Goal: Information Seeking & Learning: Learn about a topic

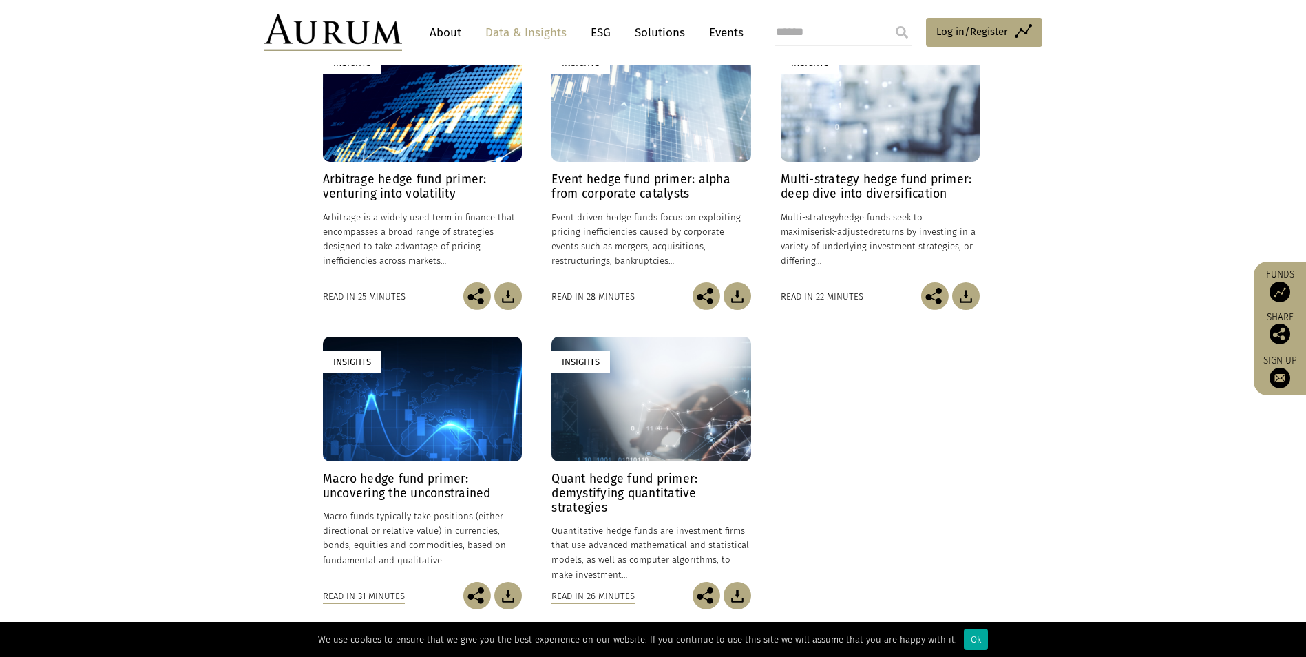
scroll to position [319, 0]
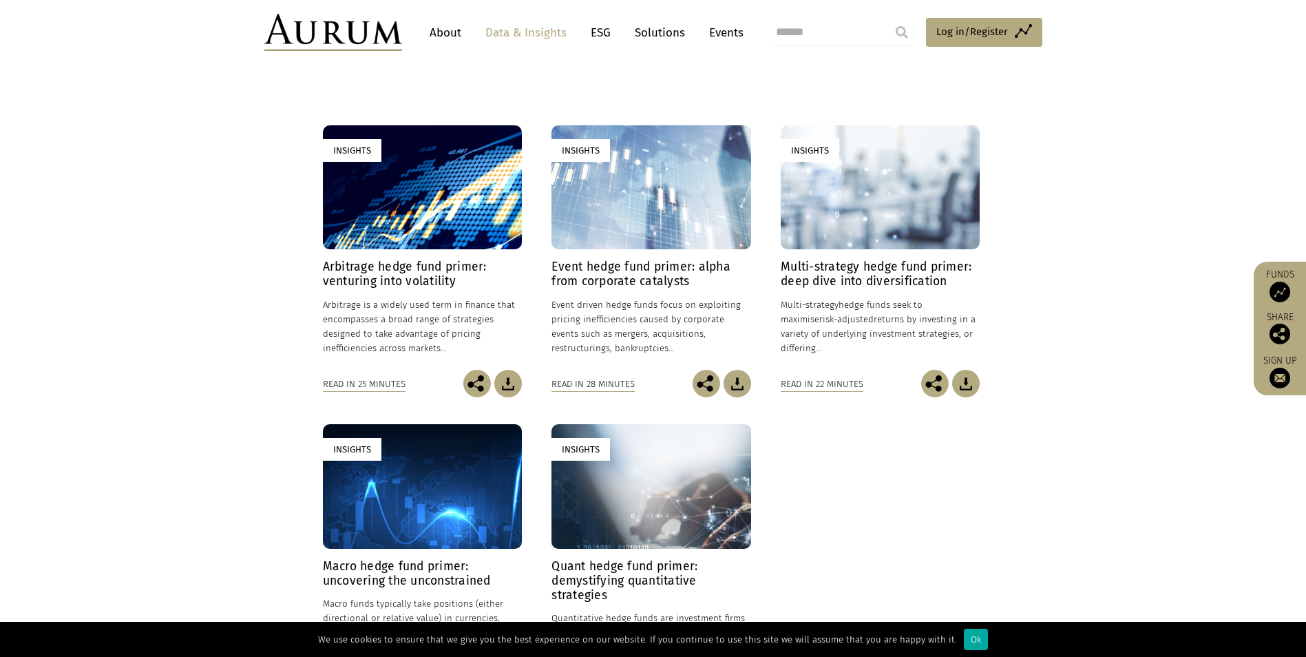
click at [863, 270] on h4 "Multi-strategy hedge fund primer: deep dive into diversification" at bounding box center [880, 274] width 199 height 29
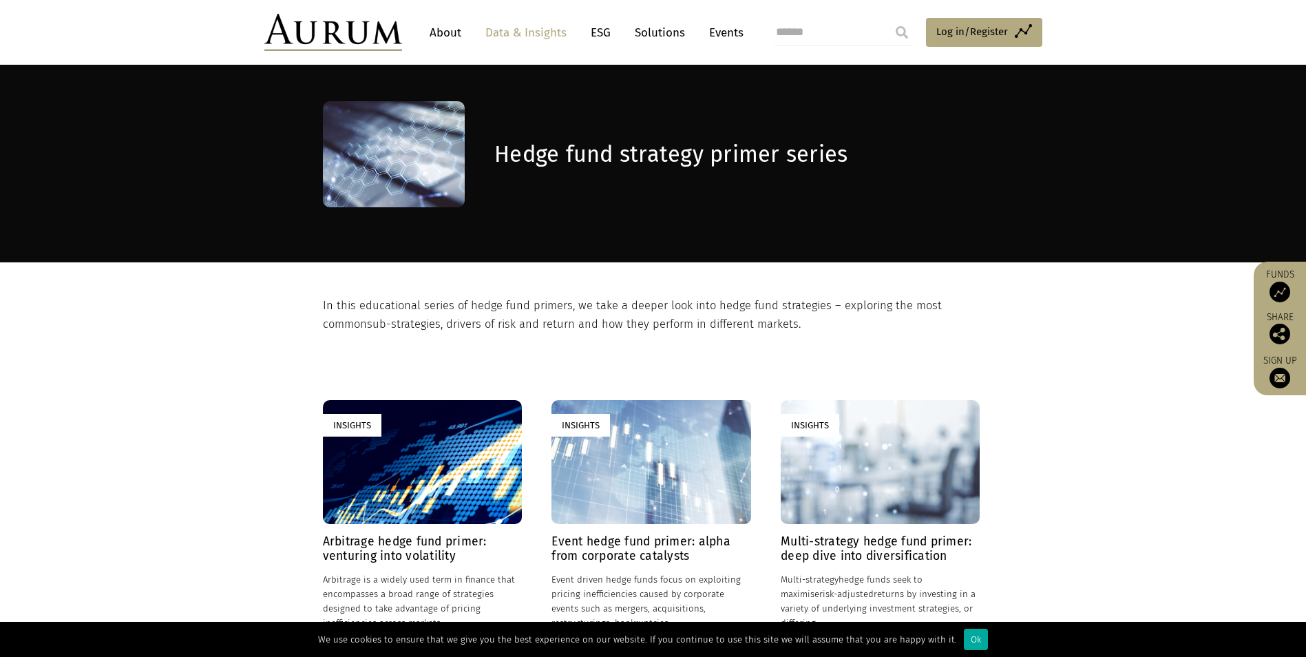
scroll to position [44, 0]
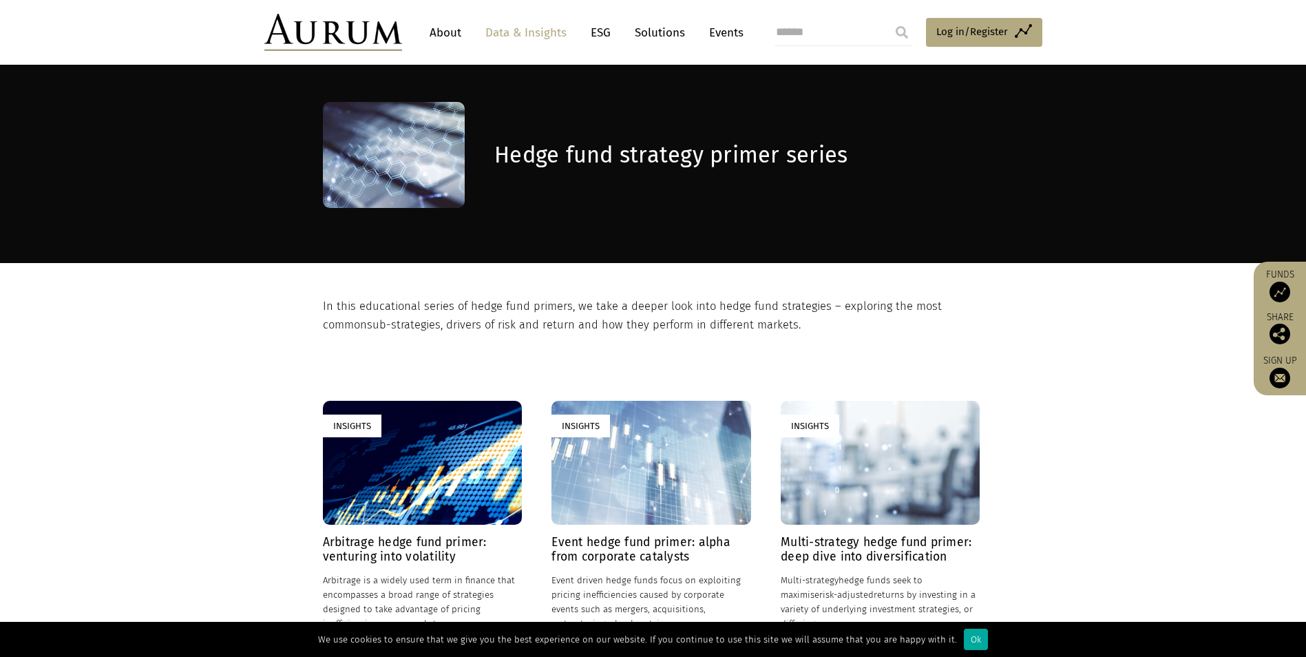
click at [244, 309] on section "In this educational series of hedge fund primers, we take a deeper look into he…" at bounding box center [653, 298] width 1306 height 71
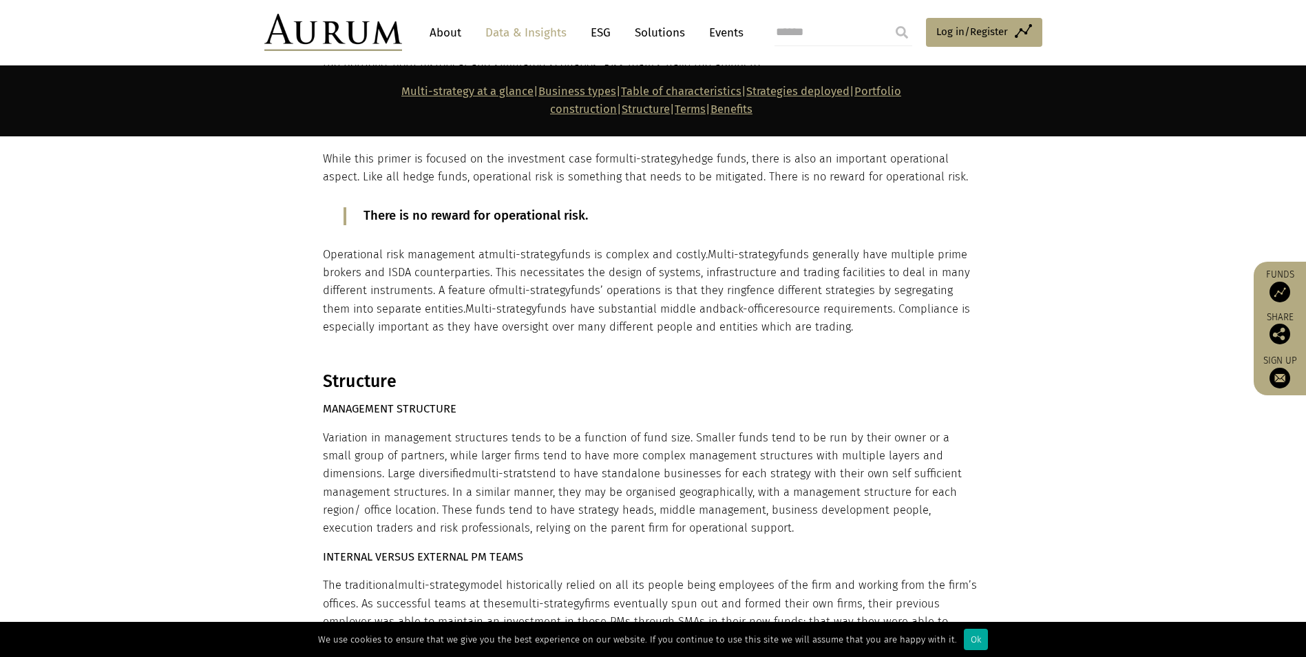
scroll to position [5852, 0]
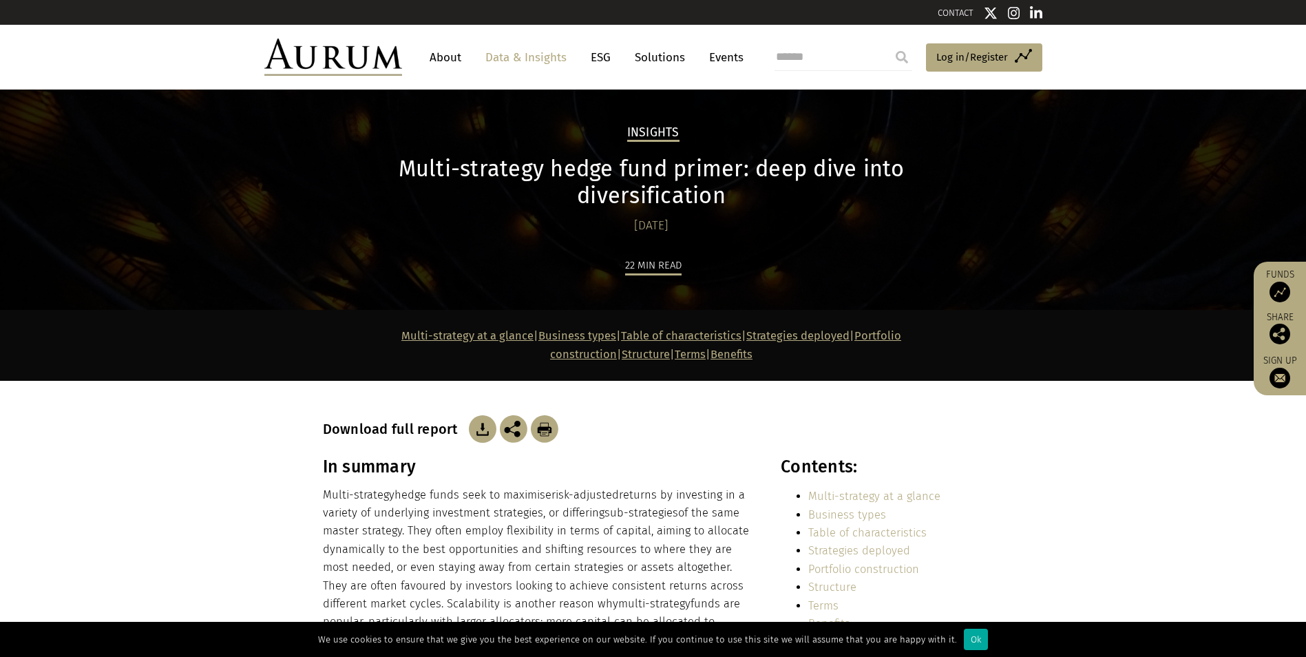
click at [850, 54] on input "search" at bounding box center [843, 57] width 138 height 28
type input "**********"
click at [888, 43] on input "submit" at bounding box center [902, 57] width 28 height 28
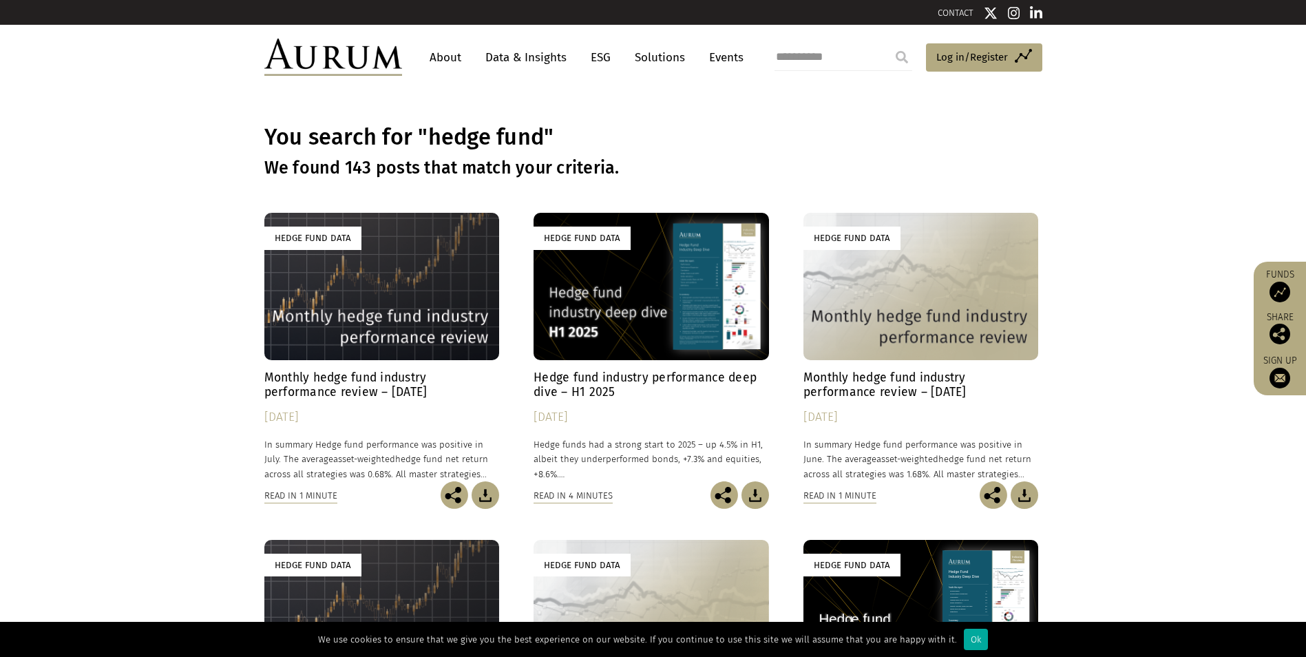
click at [540, 56] on link "Data & Insights" at bounding box center [525, 57] width 95 height 25
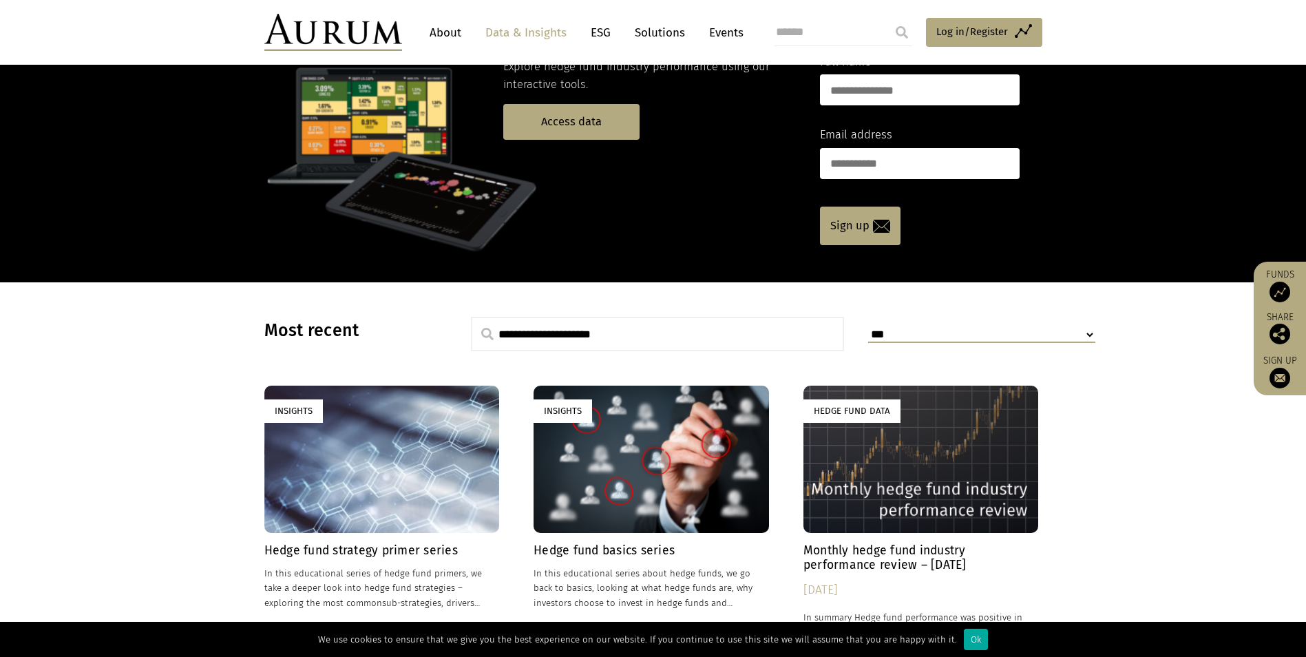
scroll to position [138, 0]
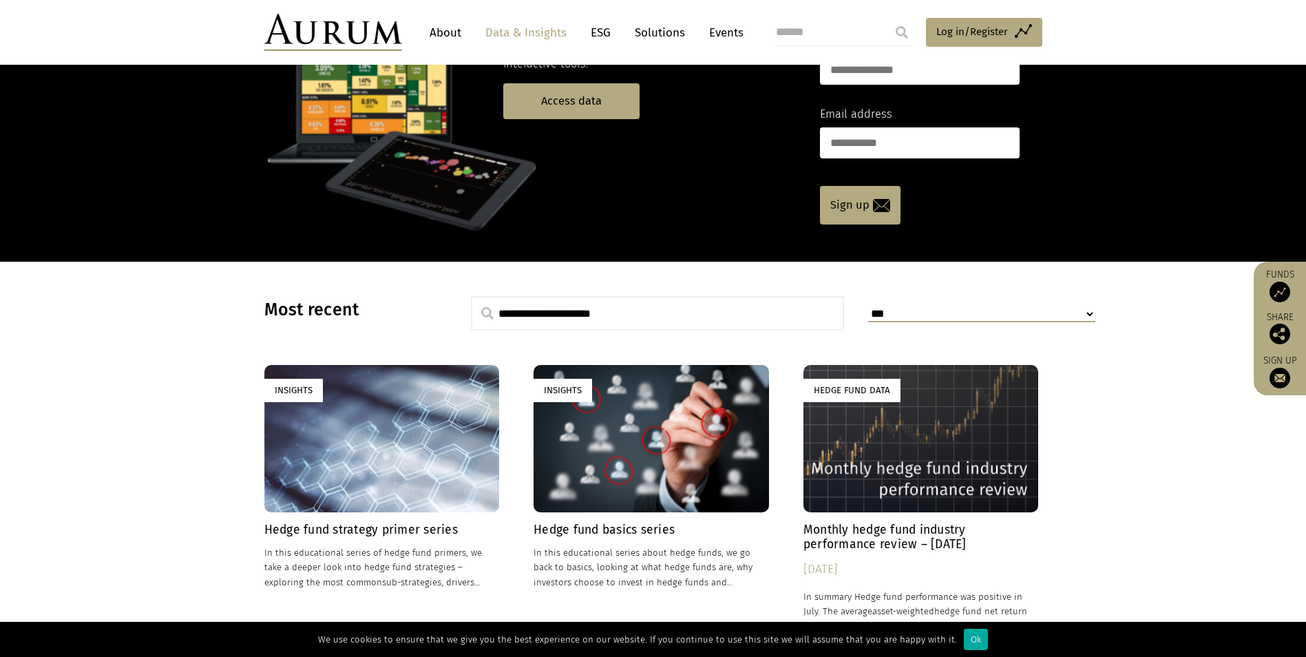
click at [580, 527] on h4 "Hedge fund basics series" at bounding box center [651, 530] width 235 height 14
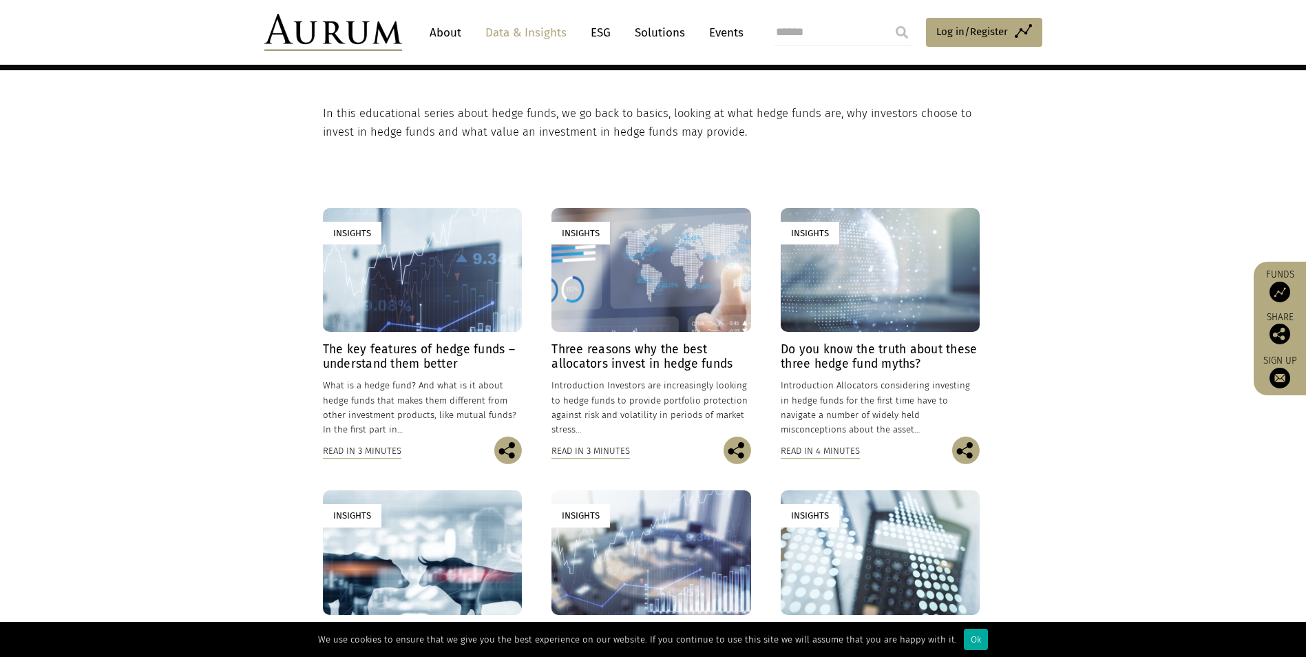
scroll to position [207, 0]
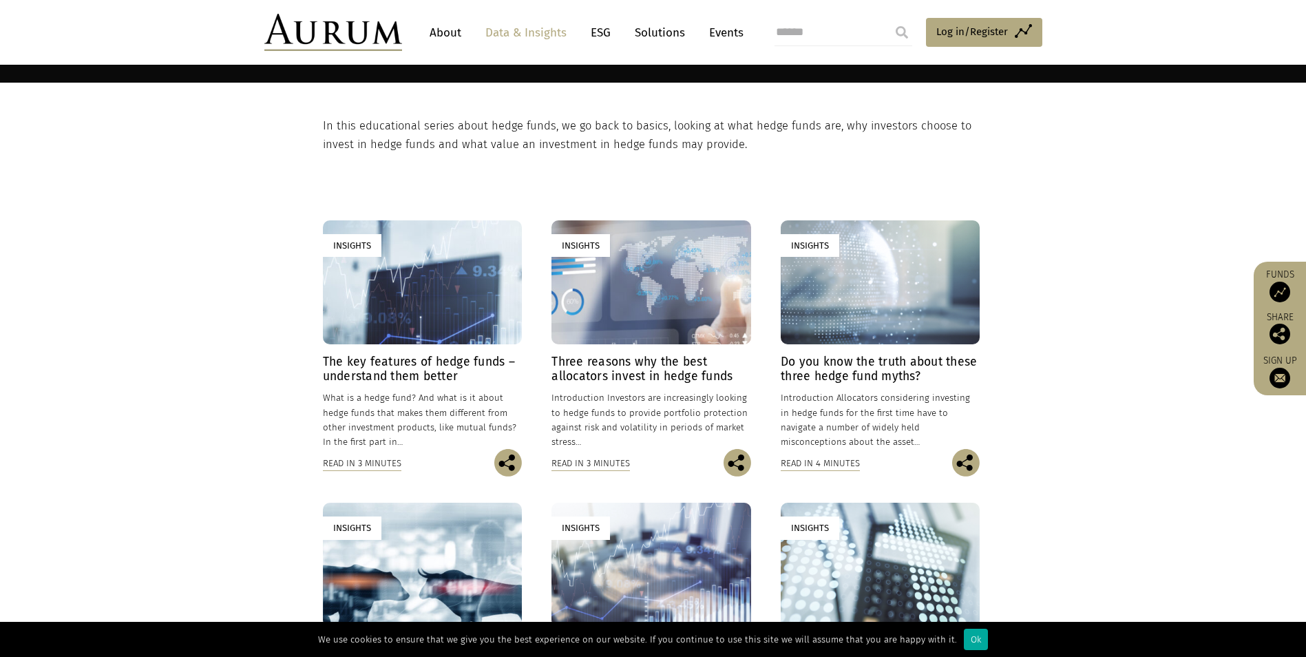
click at [375, 365] on h4 "The key features of hedge funds – understand them better" at bounding box center [422, 369] width 199 height 29
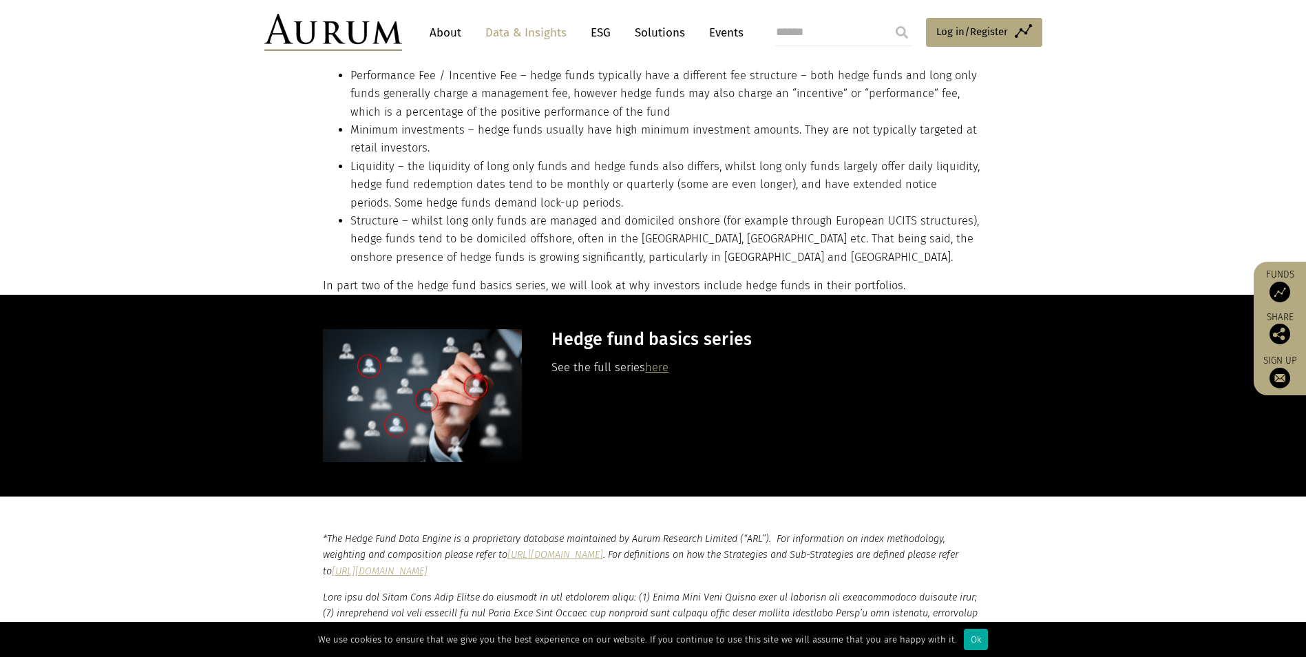
scroll to position [1859, 0]
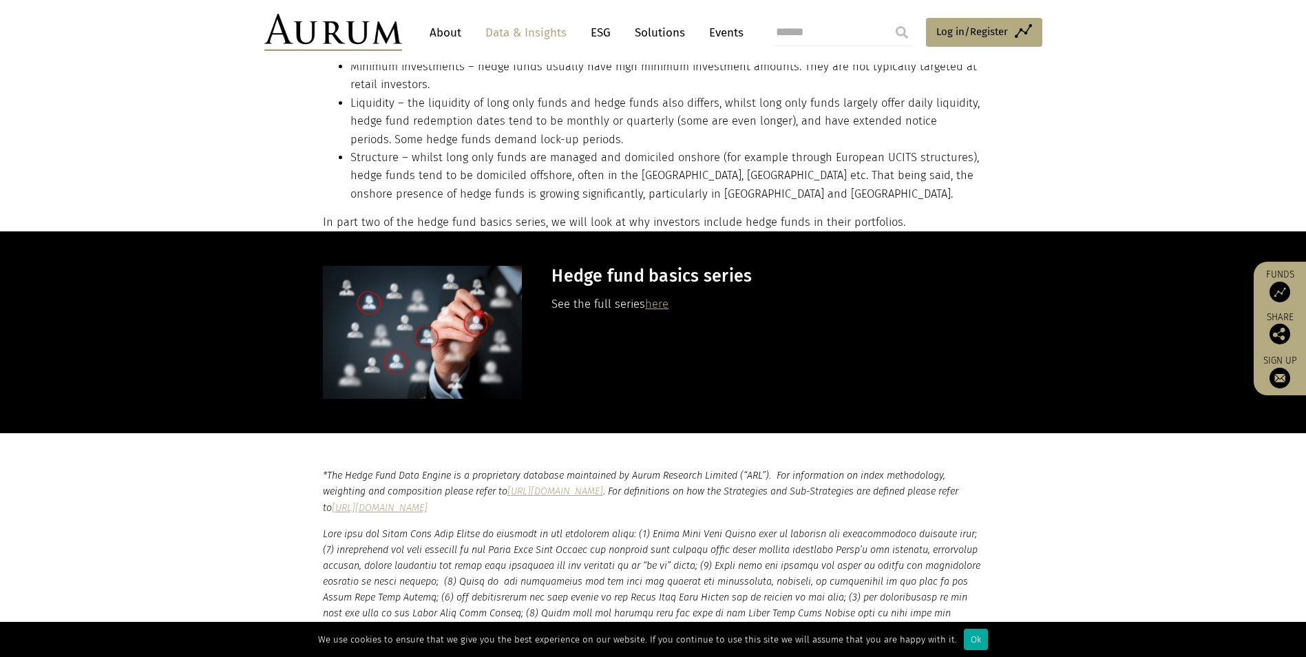
click at [657, 302] on link "here" at bounding box center [656, 303] width 23 height 13
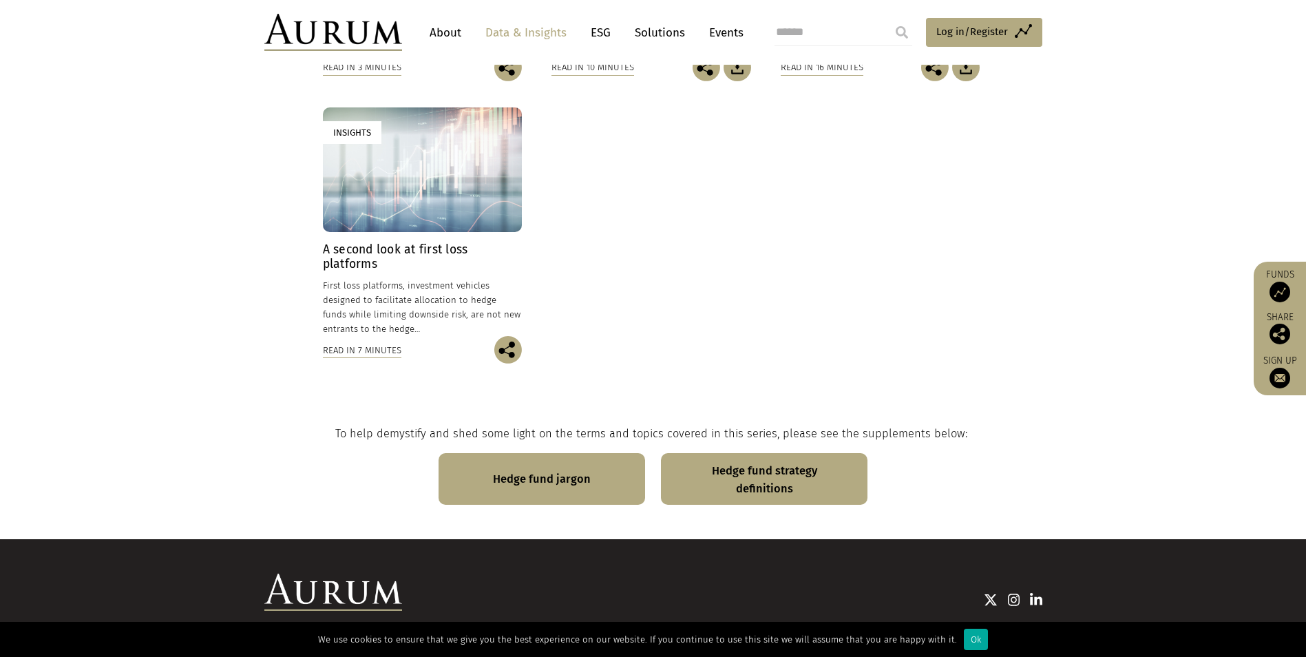
scroll to position [949, 0]
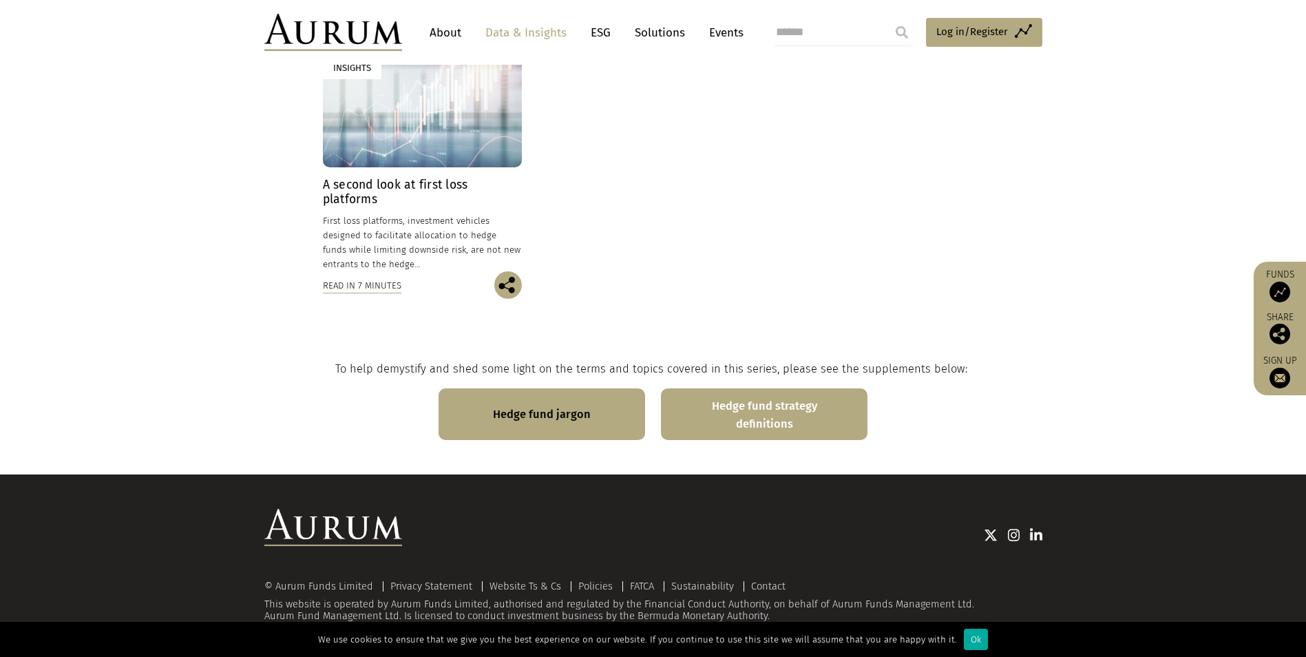
click at [765, 420] on link "Hedge fund strategy definitions" at bounding box center [764, 414] width 207 height 52
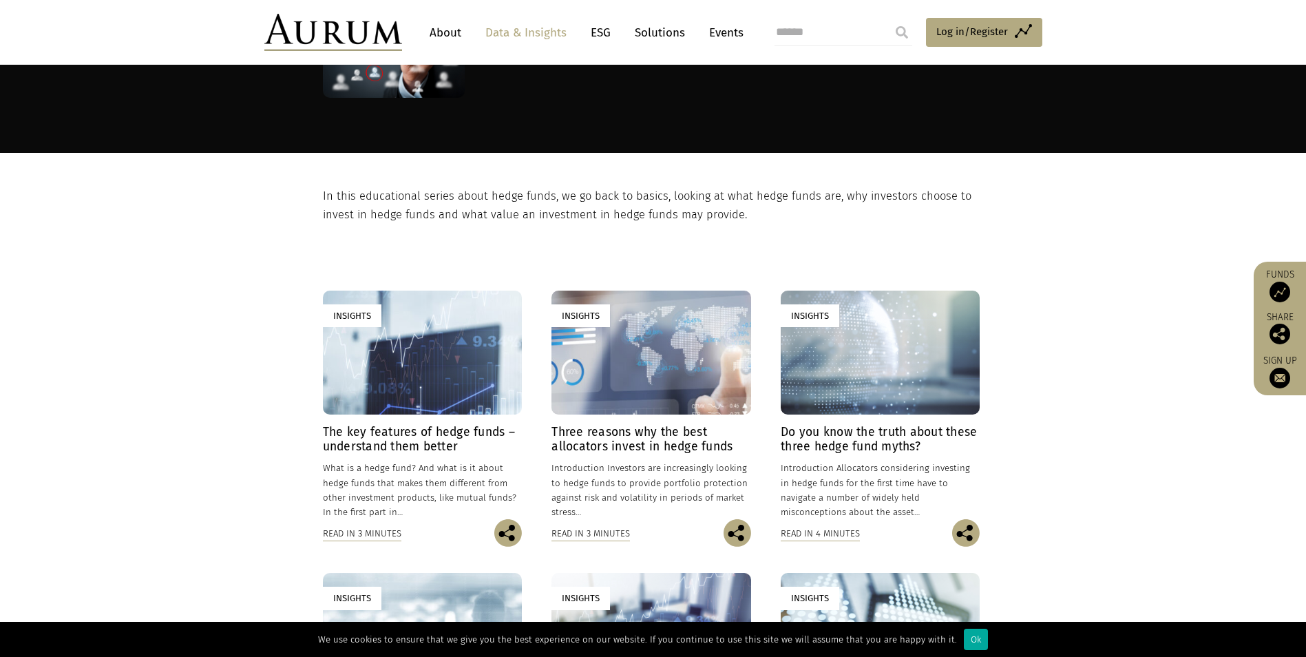
scroll to position [138, 0]
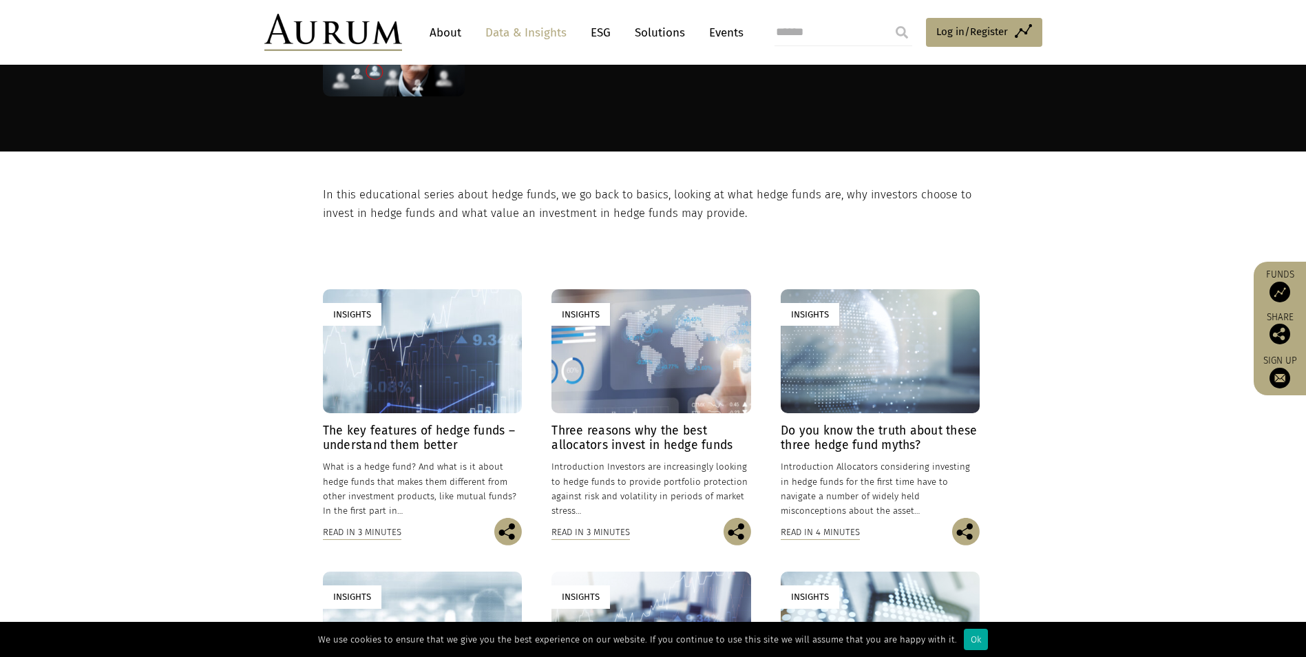
click at [847, 443] on h4 "Do you know the truth about these three hedge fund myths?" at bounding box center [880, 437] width 199 height 29
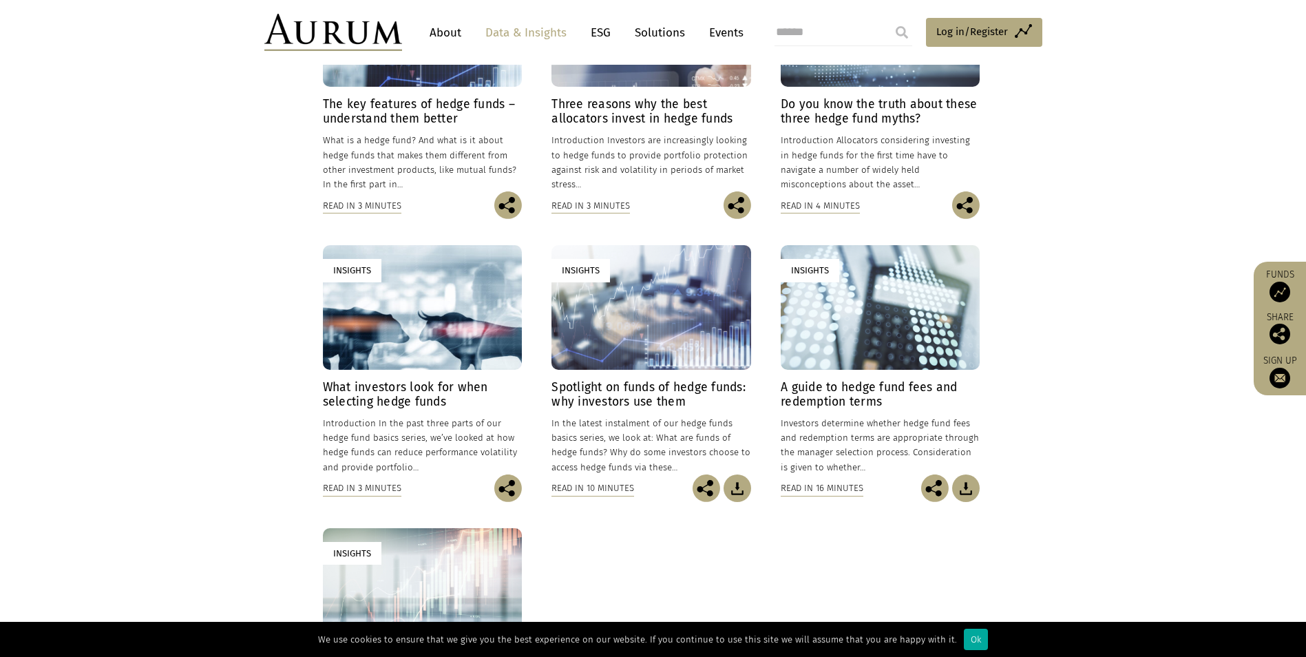
scroll to position [482, 0]
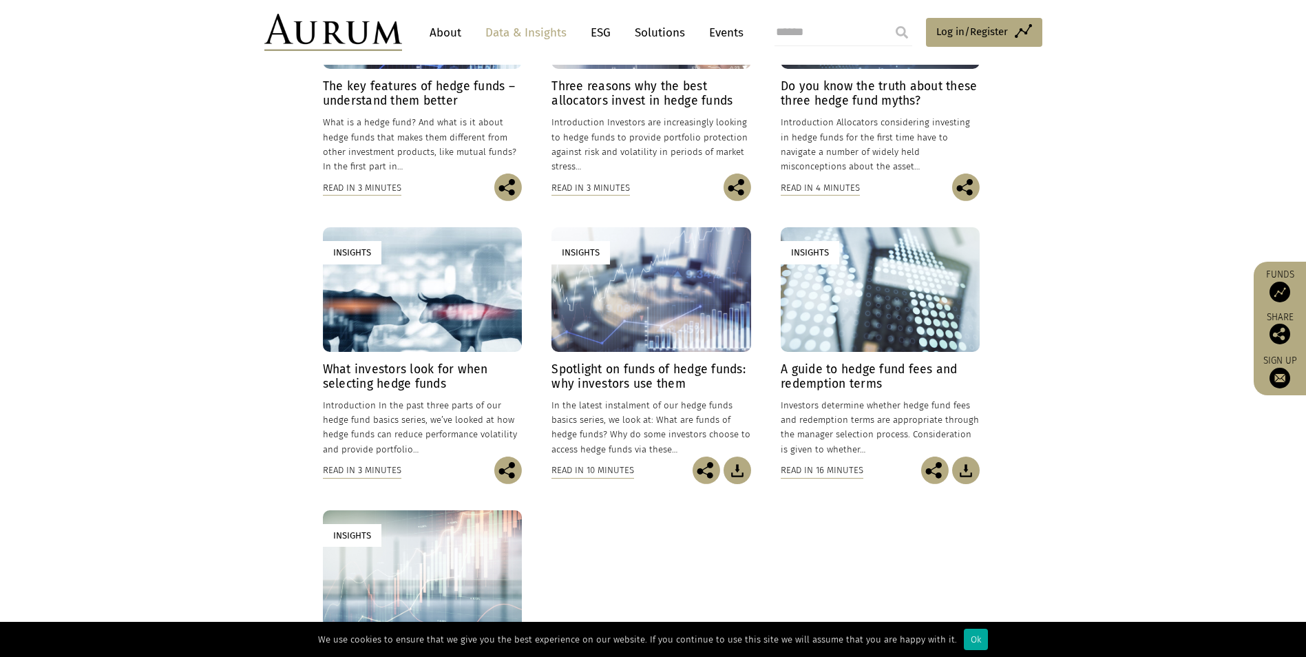
click at [385, 379] on h4 "What investors look for when selecting hedge funds" at bounding box center [422, 376] width 199 height 29
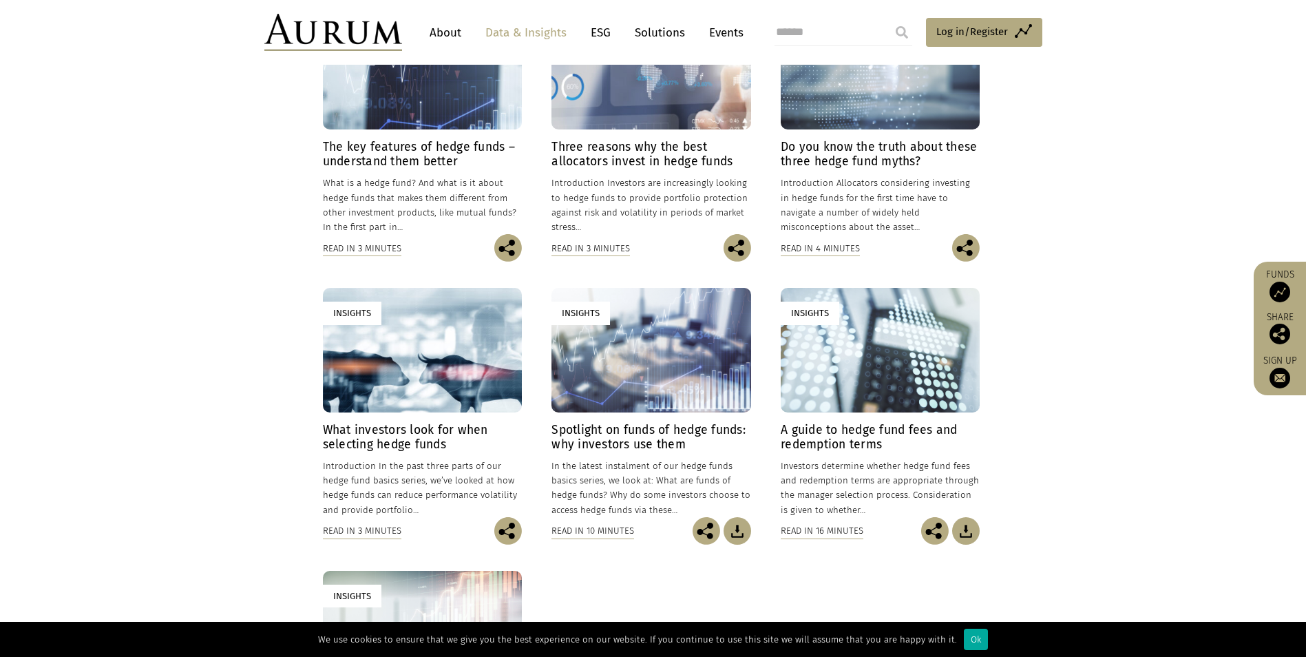
scroll to position [344, 0]
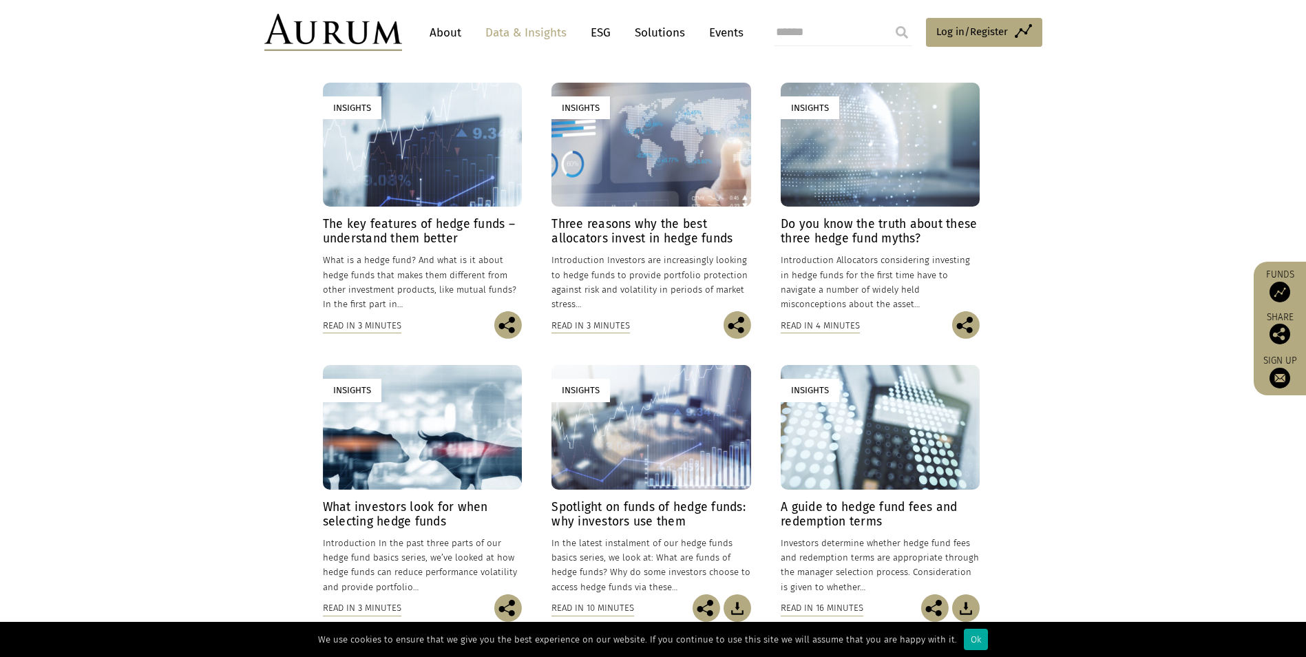
click at [383, 218] on h4 "The key features of hedge funds – understand them better" at bounding box center [422, 231] width 199 height 29
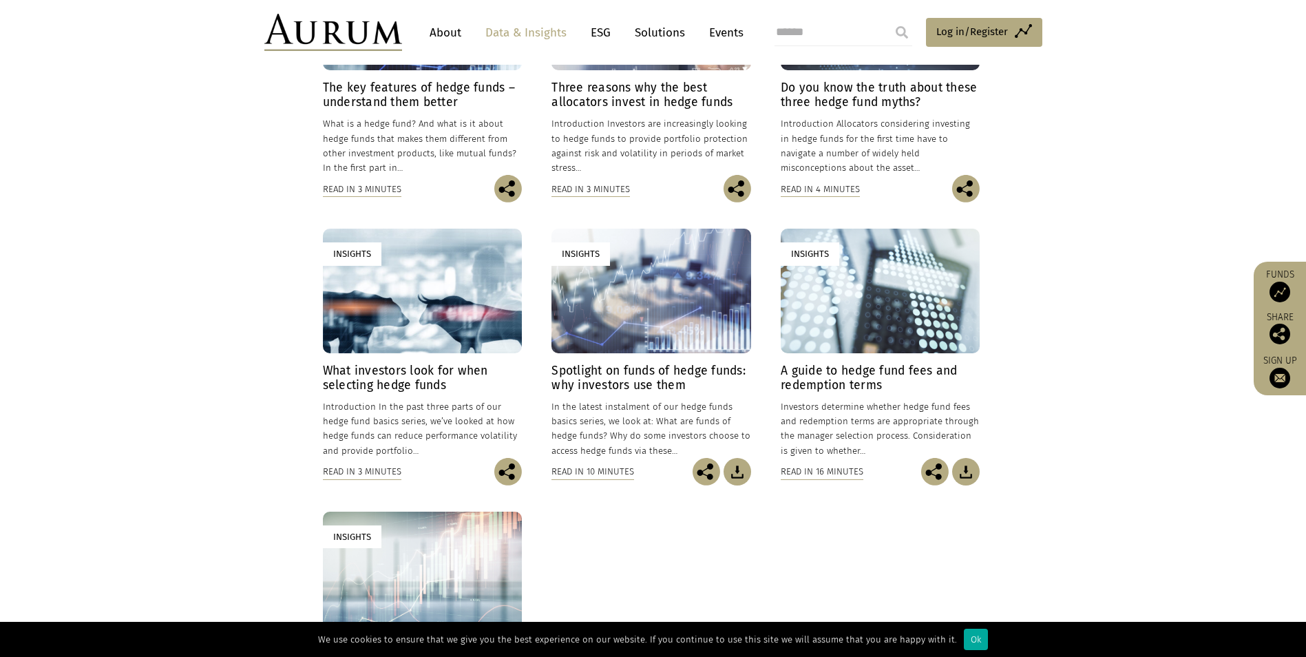
scroll to position [482, 0]
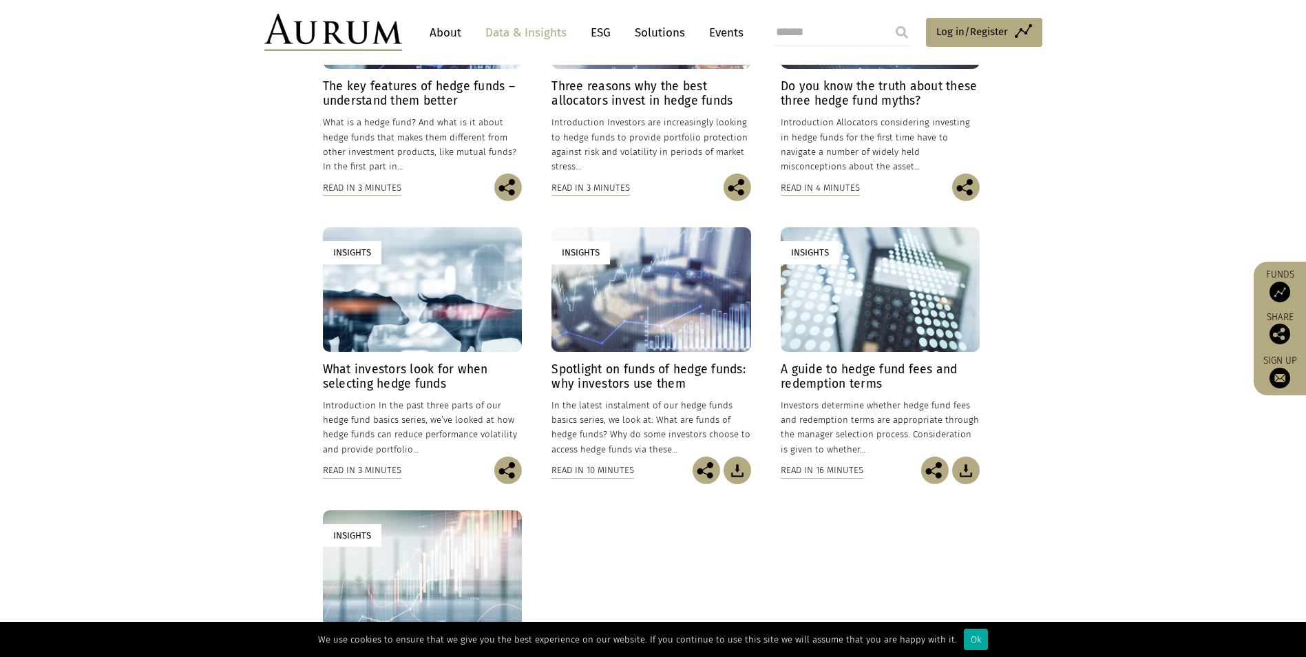
click at [844, 376] on h4 "A guide to hedge fund fees and redemption terms" at bounding box center [880, 376] width 199 height 29
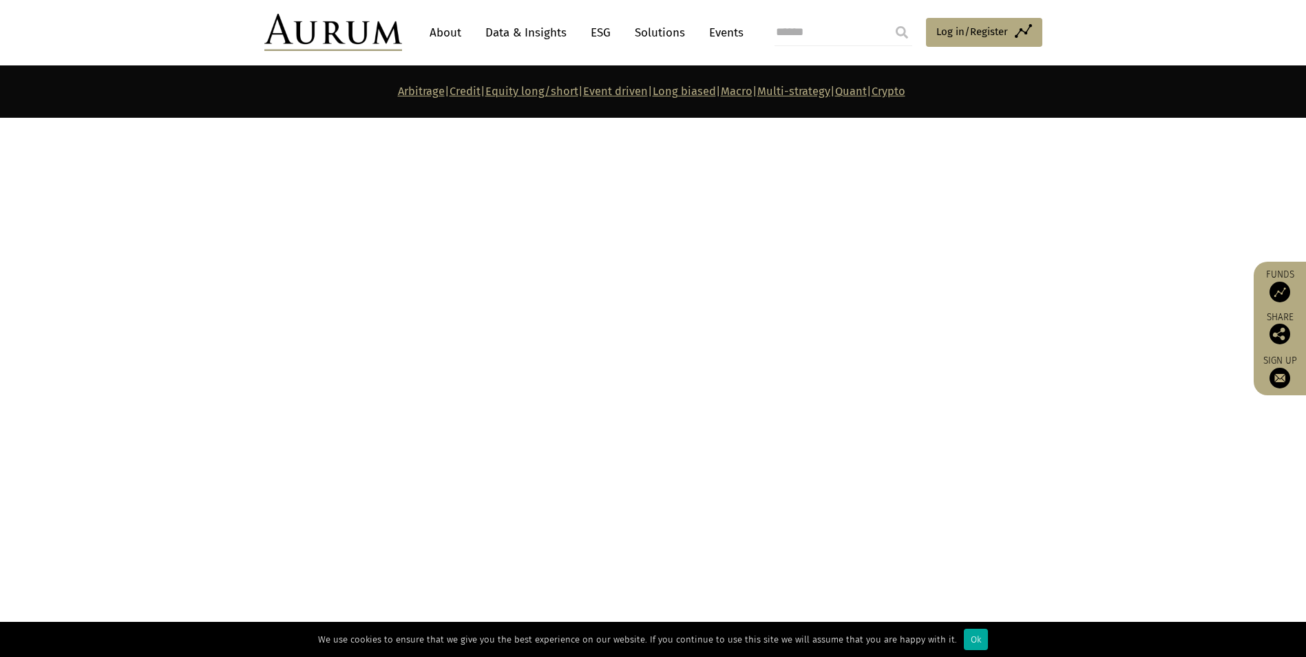
scroll to position [5163, 0]
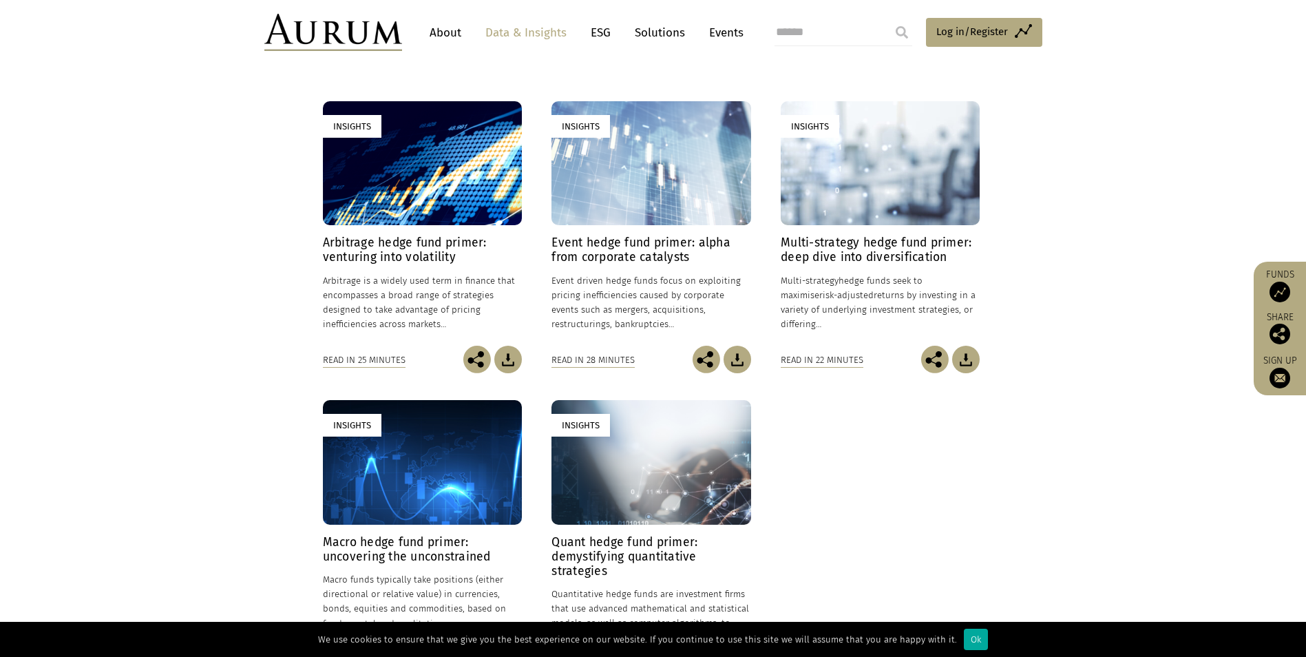
scroll to position [275, 0]
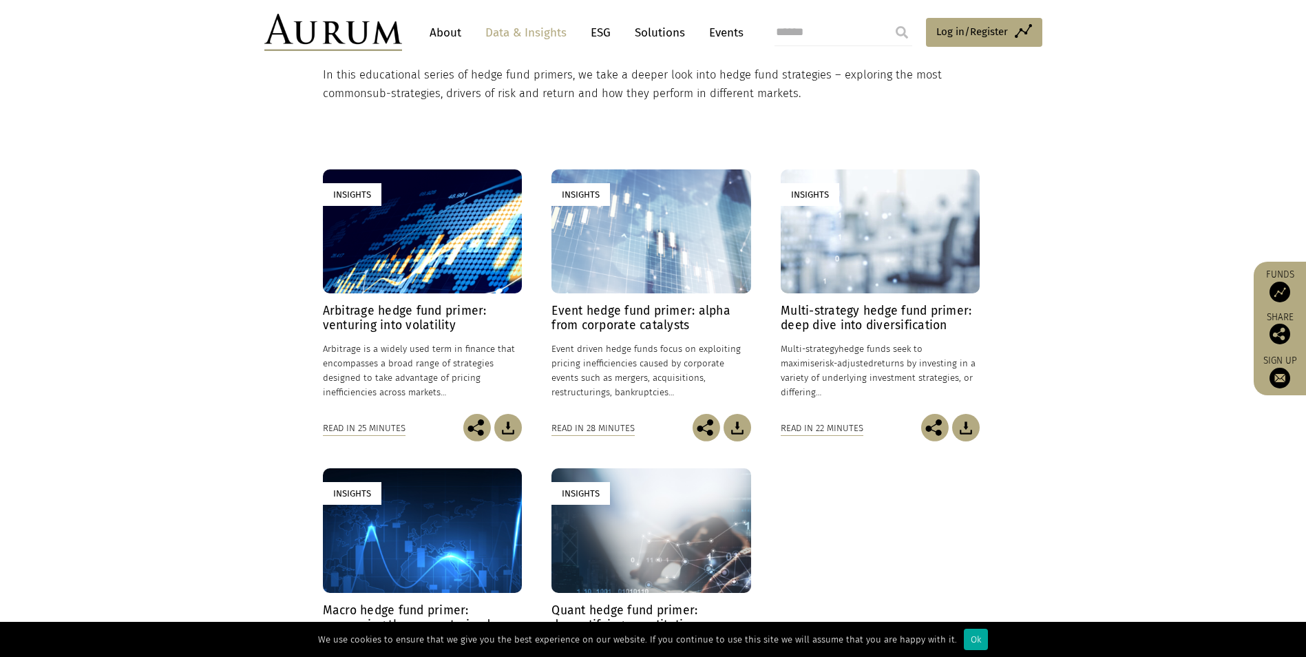
drag, startPoint x: 275, startPoint y: 0, endPoint x: 164, endPoint y: 103, distance: 151.5
click at [164, 103] on section "Insights Arbitrage hedge fund primer: venturing into volatility 24/01/2025 Arbi…" at bounding box center [653, 452] width 1306 height 699
click at [833, 307] on h4 "Multi-strategy hedge fund primer: deep dive into diversification" at bounding box center [880, 318] width 199 height 29
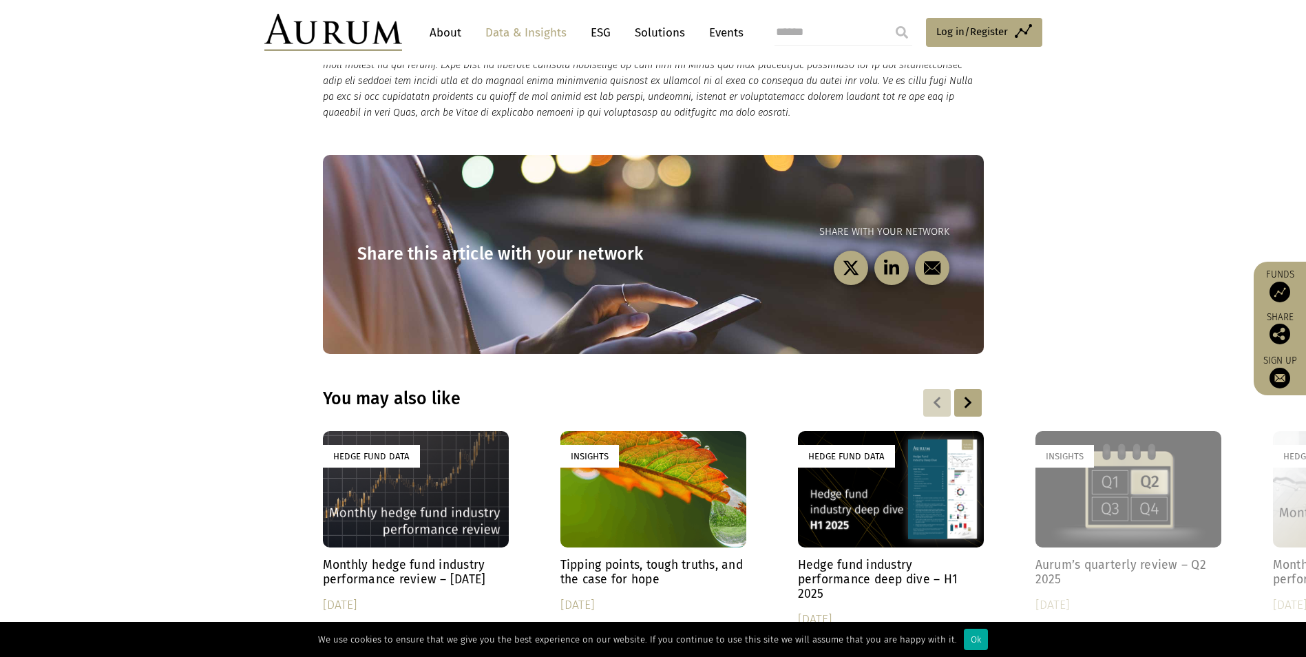
scroll to position [2891, 0]
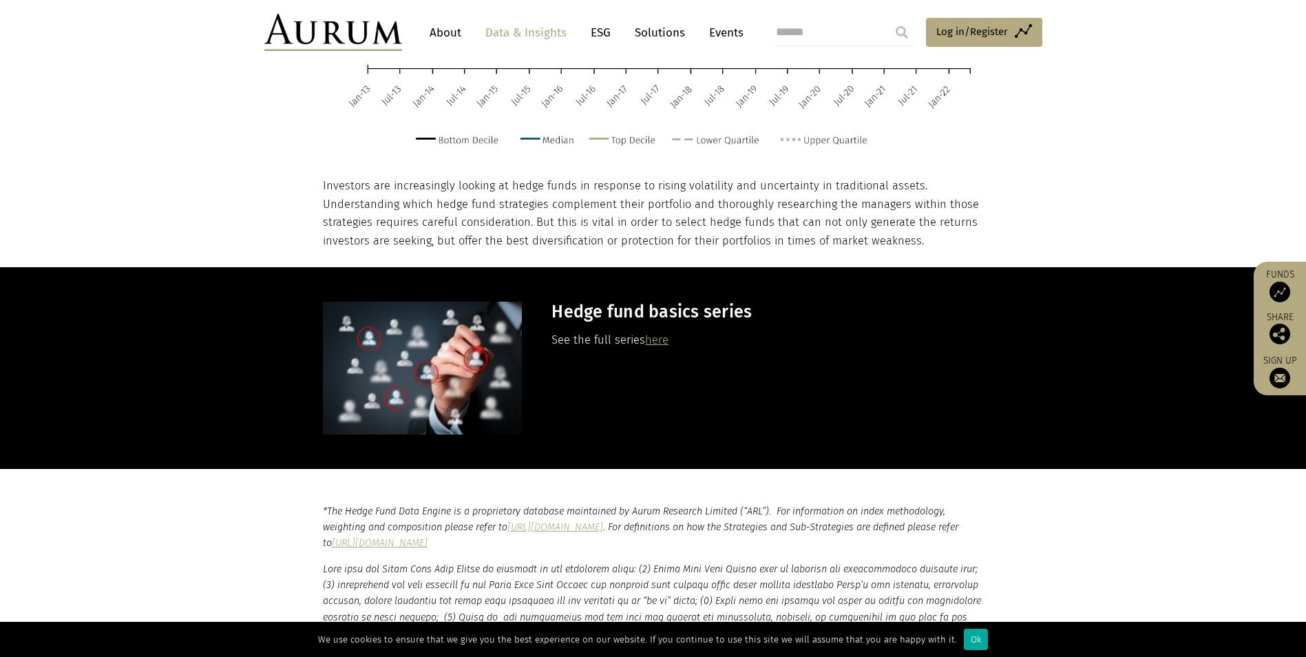
scroll to position [3855, 0]
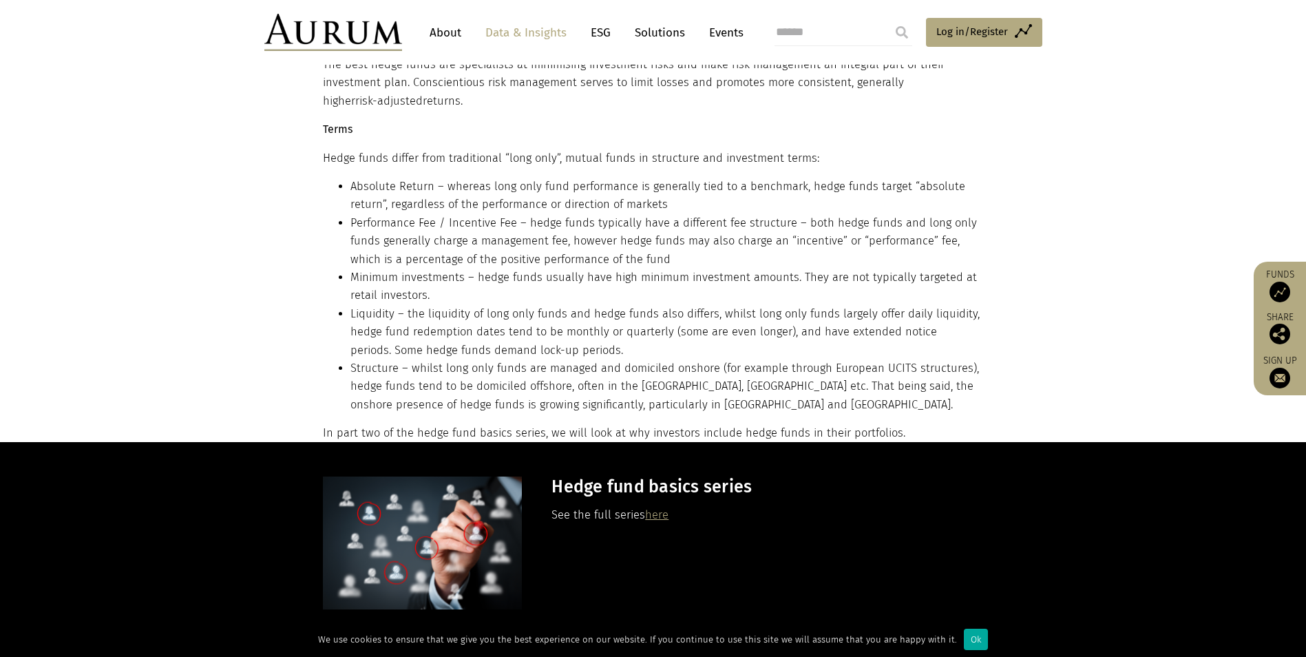
scroll to position [1652, 0]
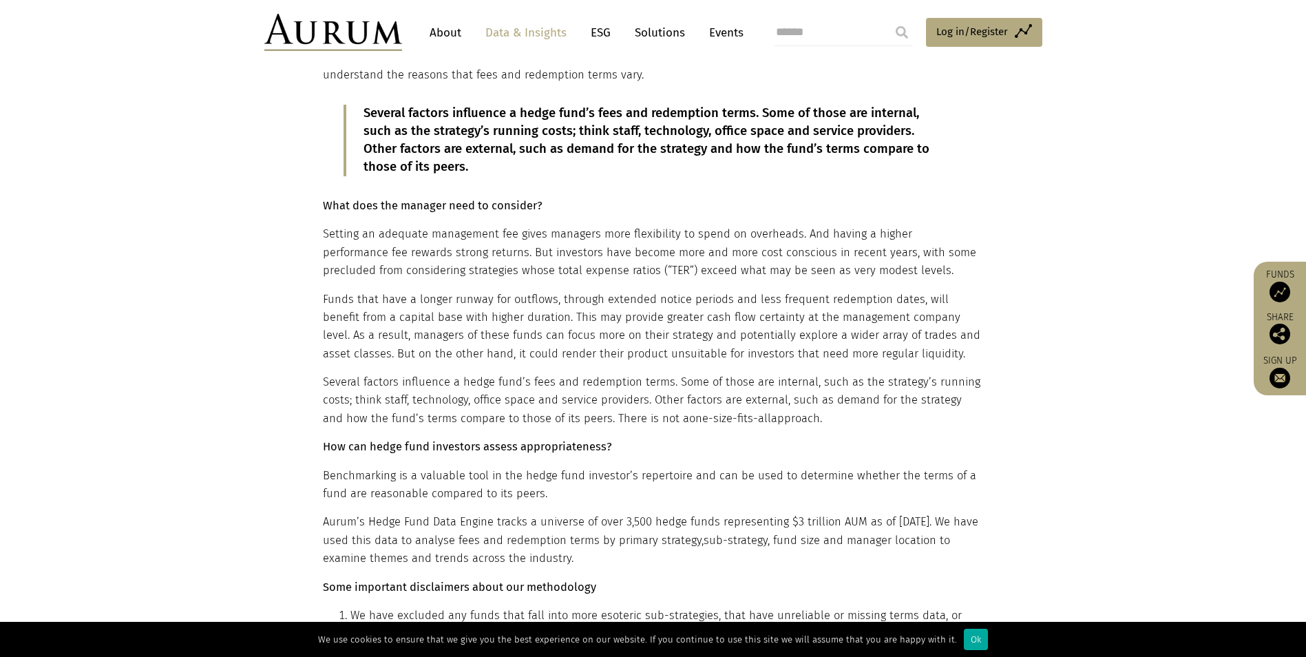
scroll to position [1308, 0]
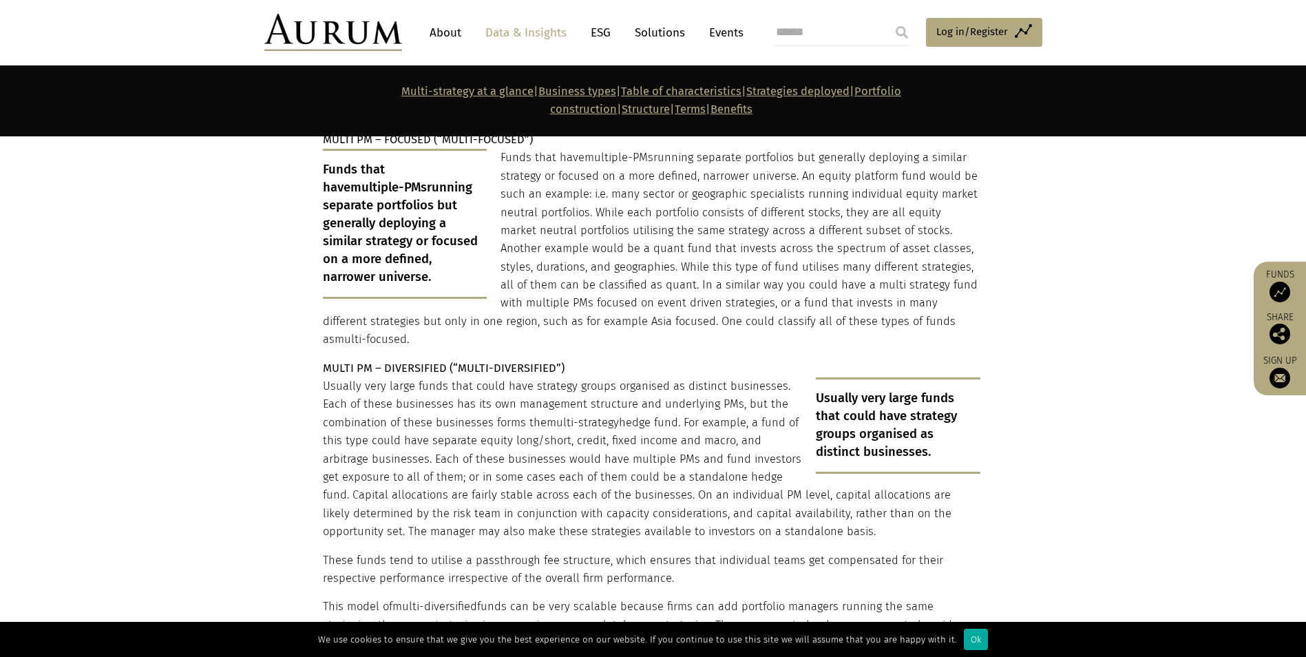
scroll to position [2754, 0]
